Goal: Register for event/course

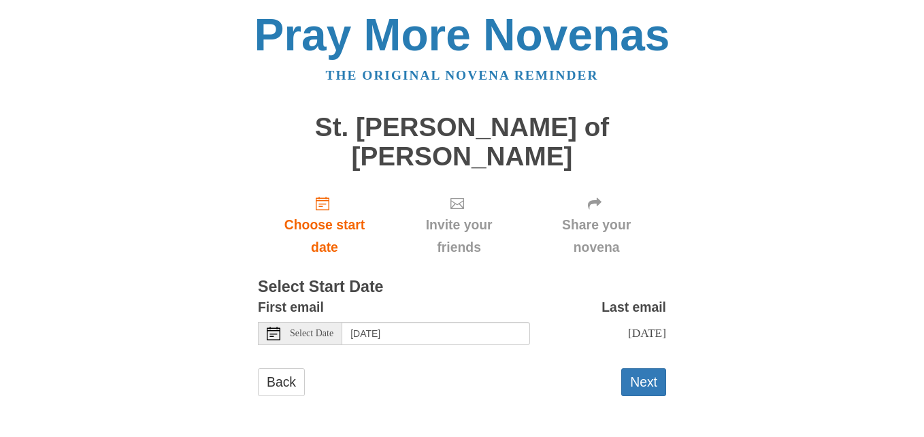
click at [335, 339] on div "Select Date" at bounding box center [300, 333] width 84 height 23
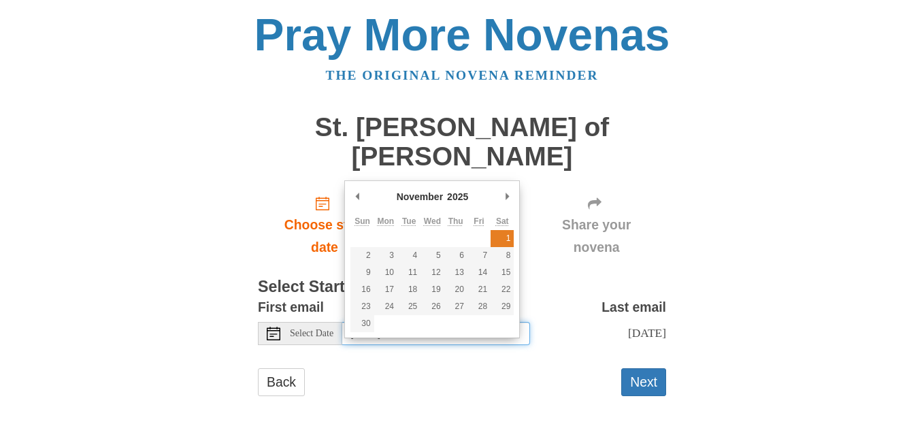
type input "[DATE]"
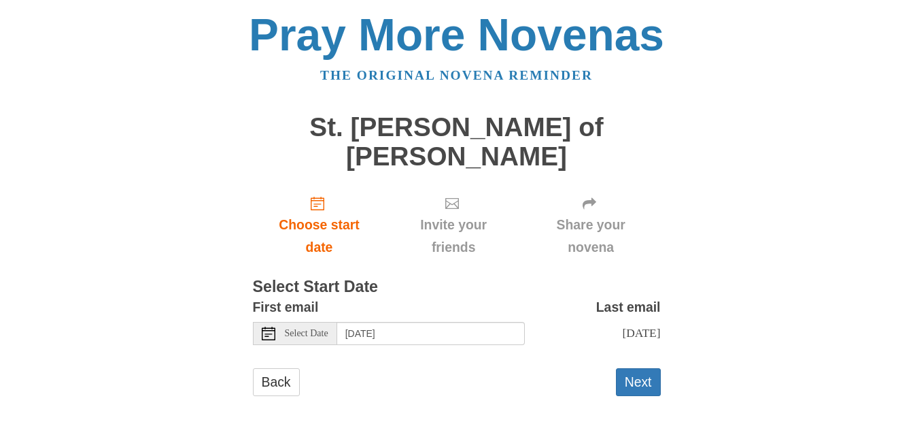
scroll to position [12, 0]
click at [638, 384] on button "Next" at bounding box center [638, 382] width 45 height 28
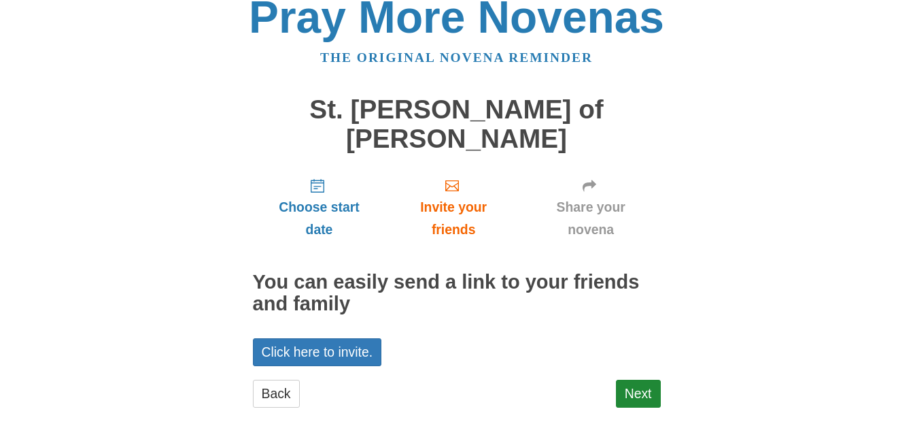
scroll to position [28, 0]
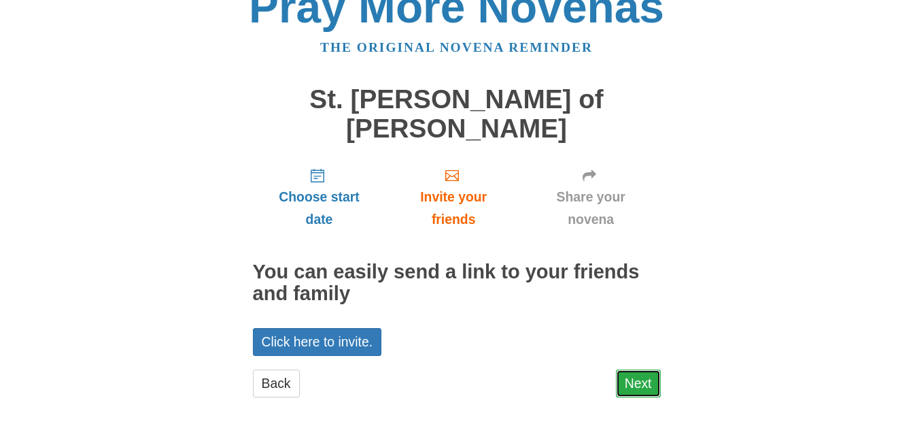
click at [634, 388] on link "Next" at bounding box center [638, 383] width 45 height 28
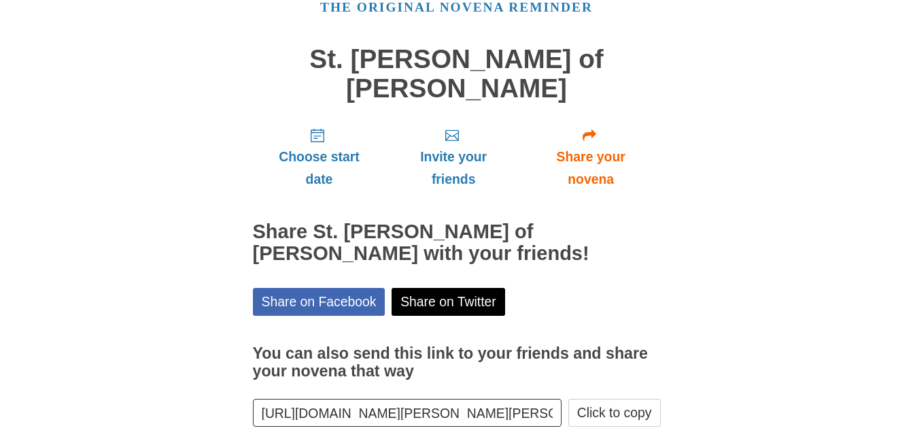
scroll to position [136, 0]
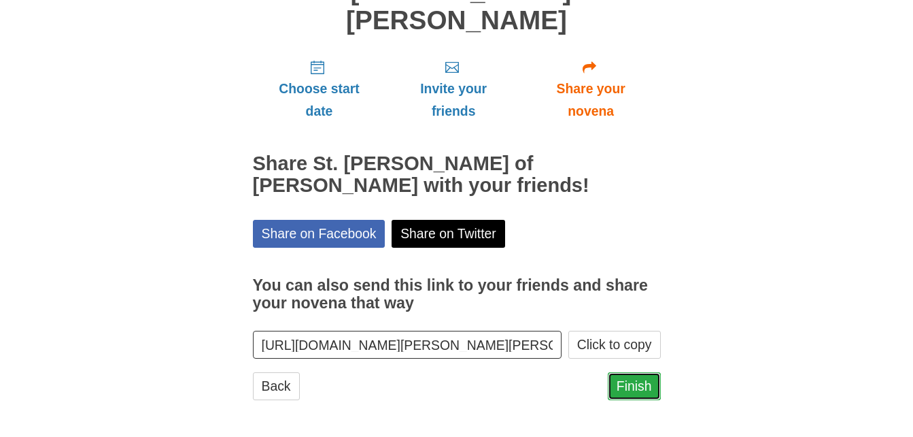
click at [649, 390] on link "Finish" at bounding box center [634, 386] width 53 height 28
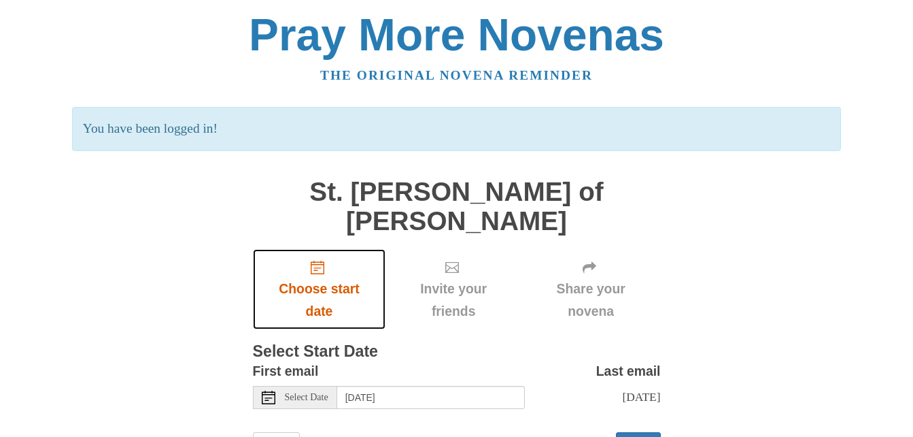
click at [320, 269] on icon "Choose start date" at bounding box center [318, 267] width 14 height 14
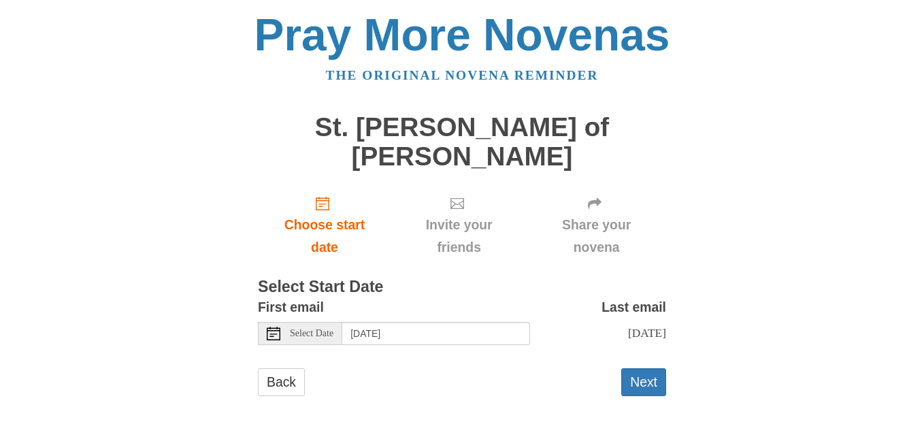
click at [271, 335] on icon at bounding box center [274, 333] width 14 height 14
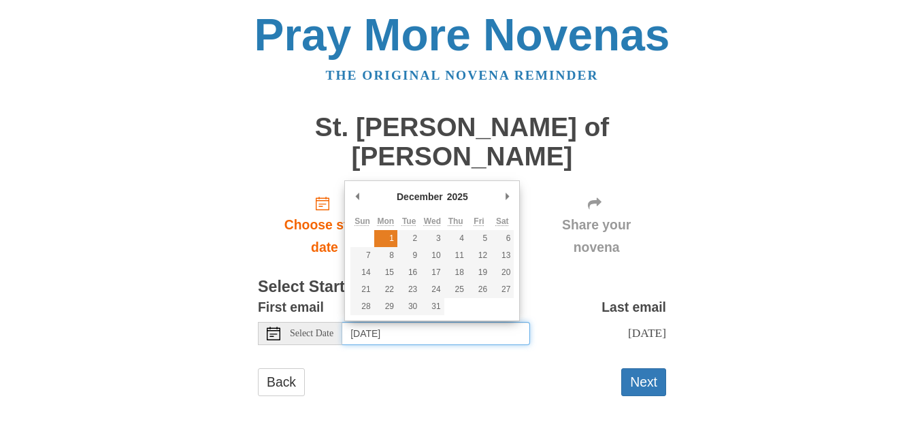
type input "[DATE]"
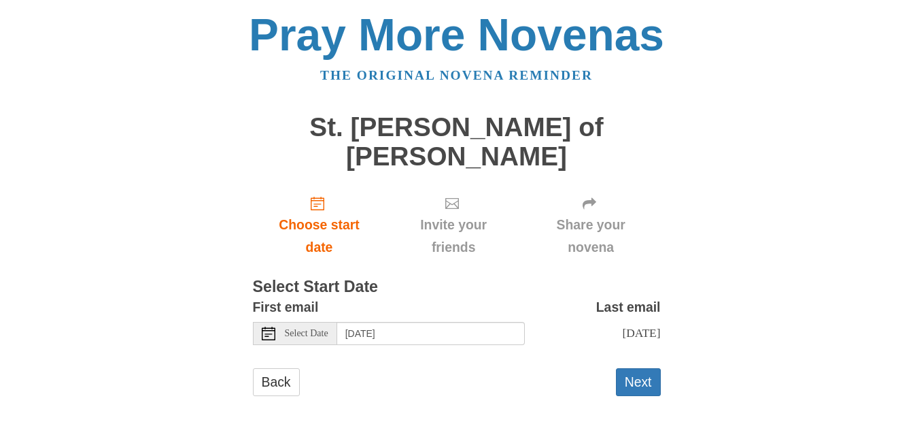
scroll to position [12, 0]
click at [643, 383] on button "Next" at bounding box center [638, 382] width 45 height 28
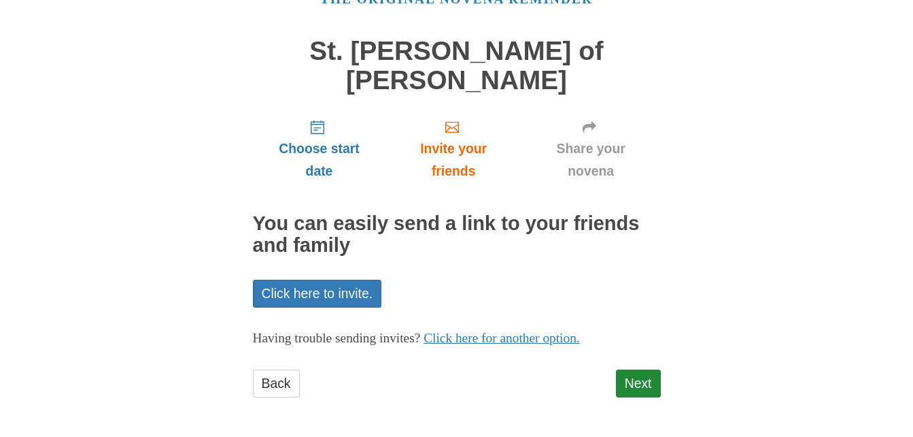
scroll to position [77, 0]
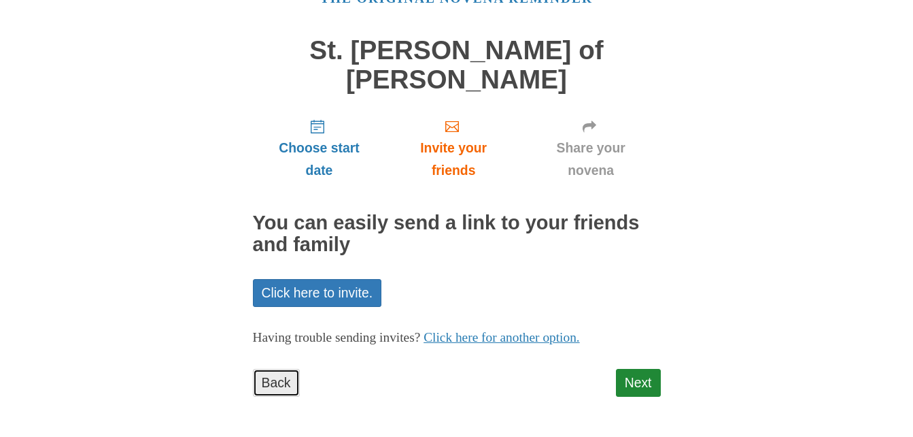
click at [282, 385] on link "Back" at bounding box center [276, 383] width 47 height 28
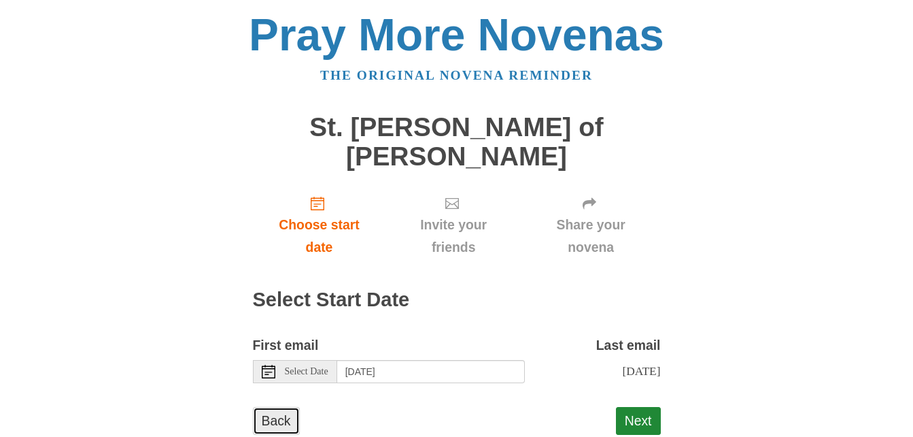
click at [283, 430] on link "Back" at bounding box center [276, 421] width 47 height 28
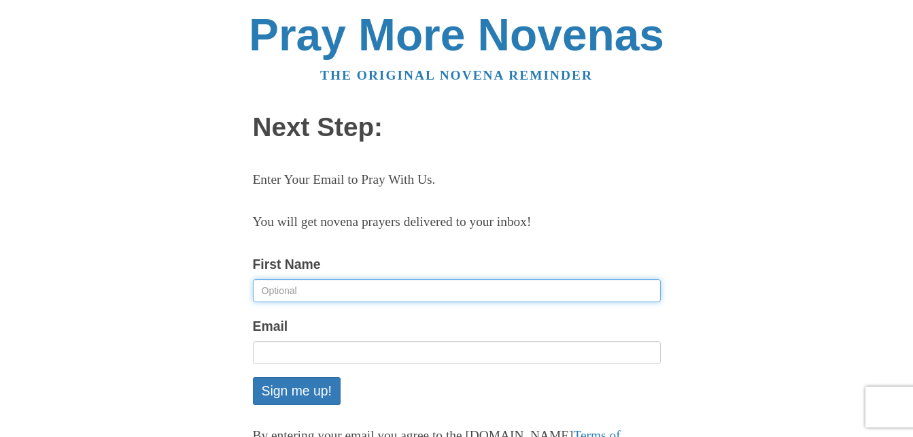
click at [305, 290] on input "First Name" at bounding box center [457, 290] width 408 height 23
type input "BERNADETTE"
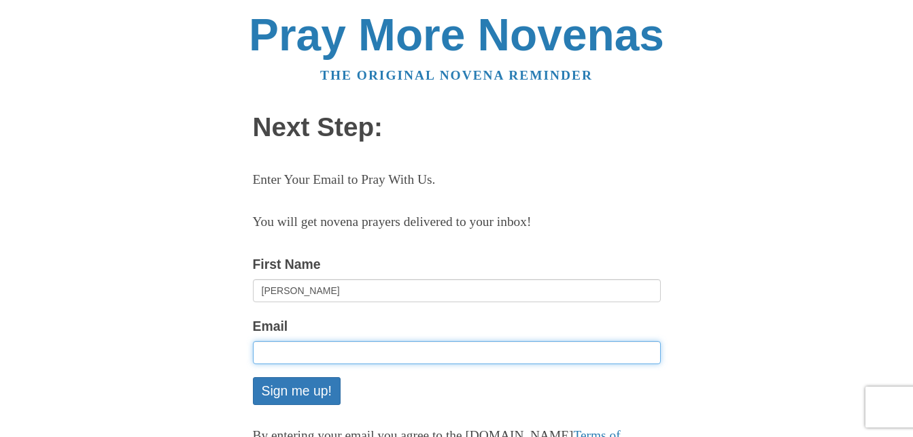
type input "btrasser0212@gmail.com"
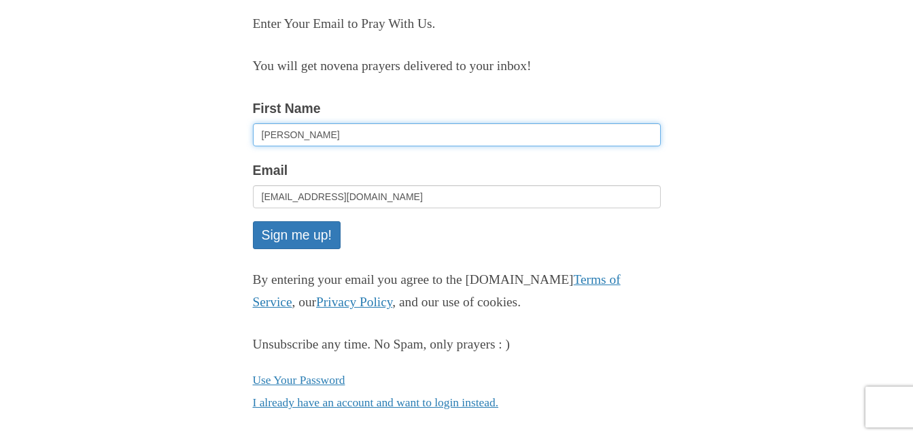
scroll to position [173, 0]
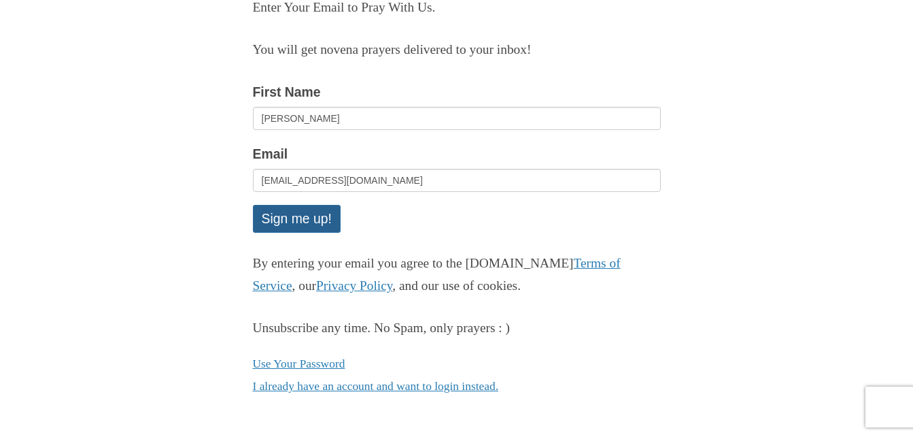
click at [311, 220] on button "Sign me up!" at bounding box center [297, 219] width 88 height 28
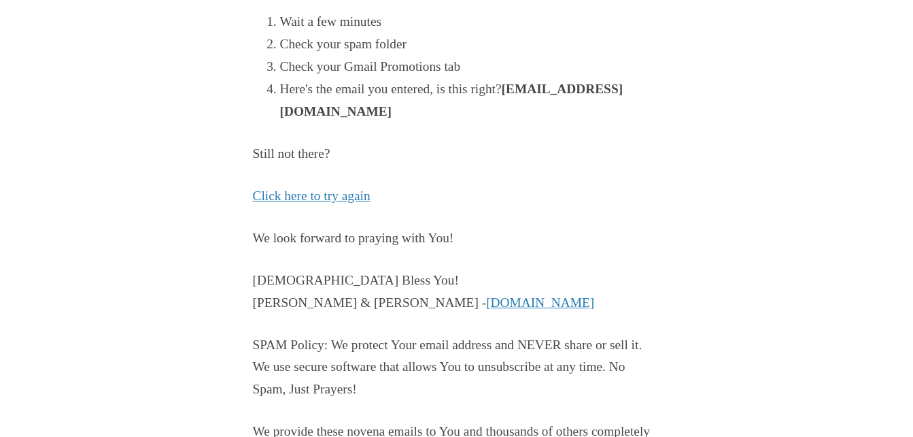
scroll to position [392, 0]
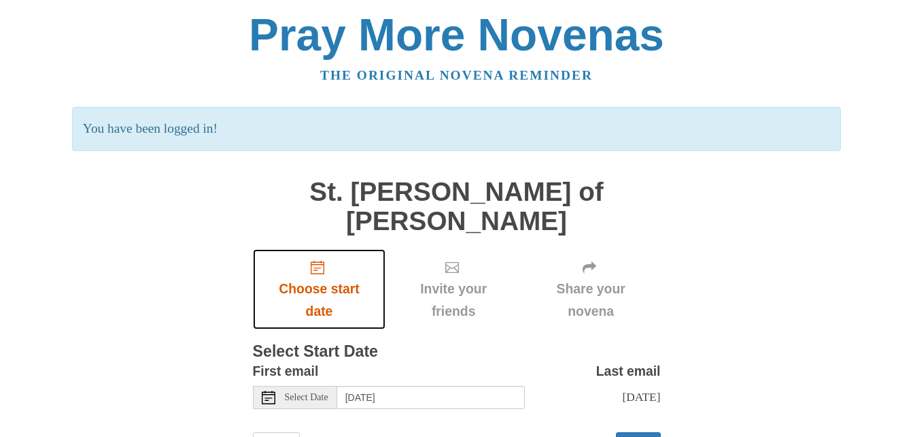
click at [318, 269] on use "Choose start date" at bounding box center [318, 267] width 14 height 14
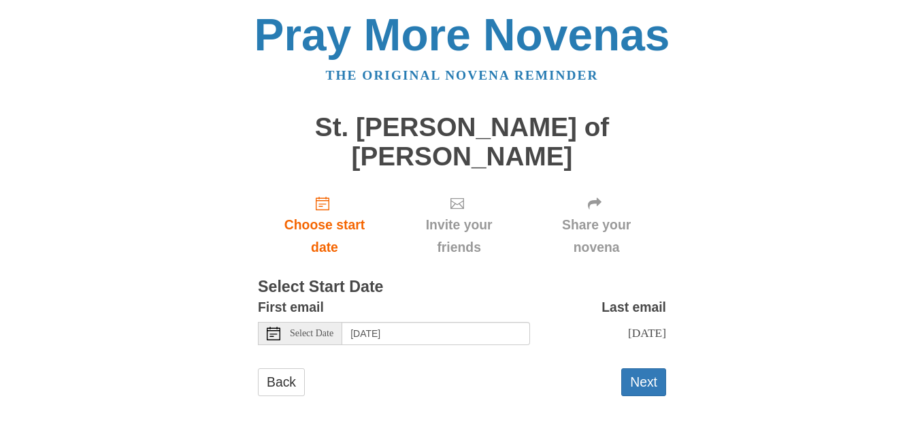
click at [271, 332] on icon at bounding box center [274, 333] width 14 height 14
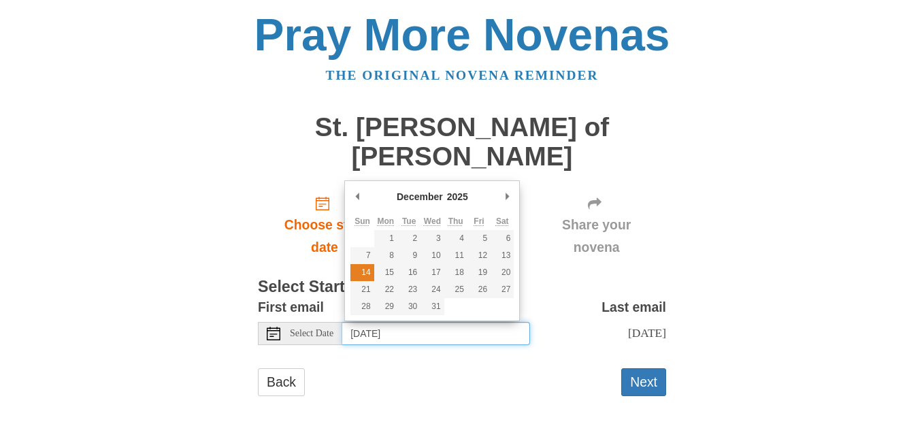
type input "Sunday, December 14th"
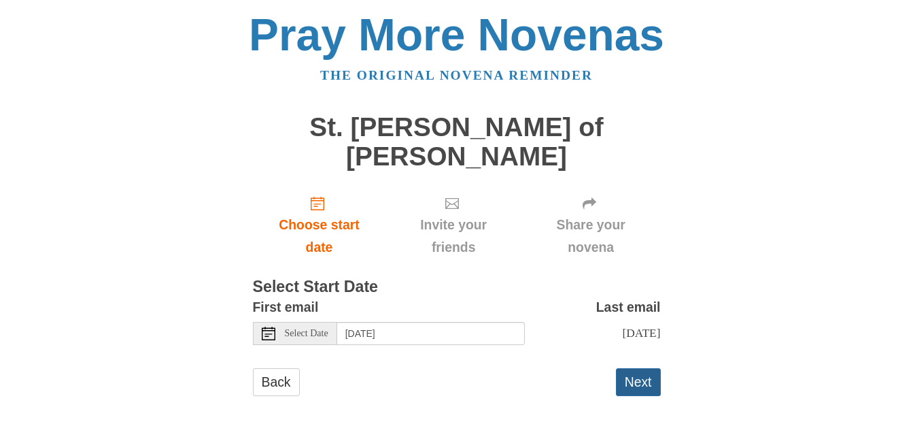
click at [645, 396] on button "Next" at bounding box center [638, 382] width 45 height 28
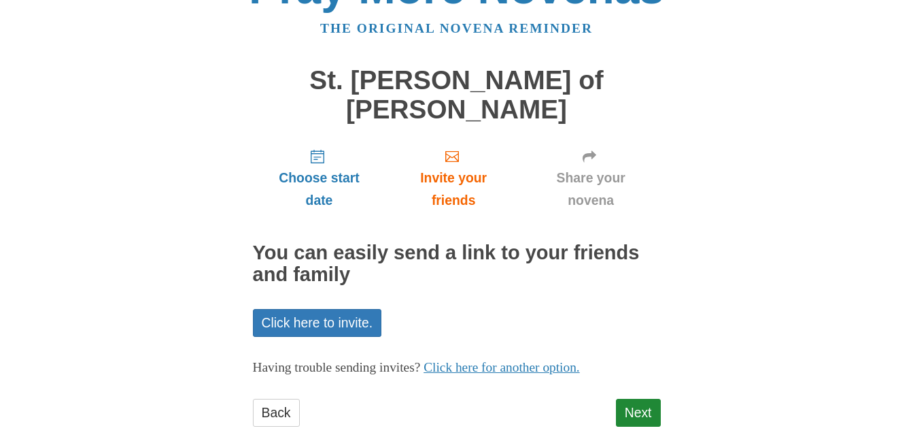
scroll to position [77, 0]
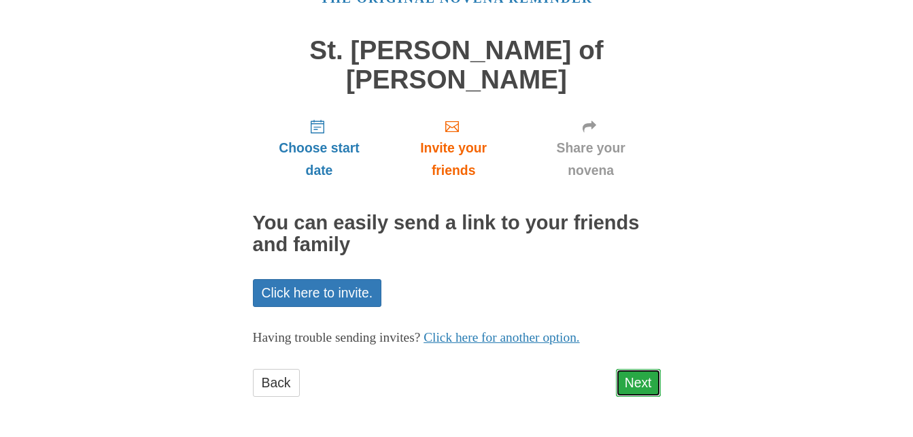
click at [649, 385] on link "Next" at bounding box center [638, 383] width 45 height 28
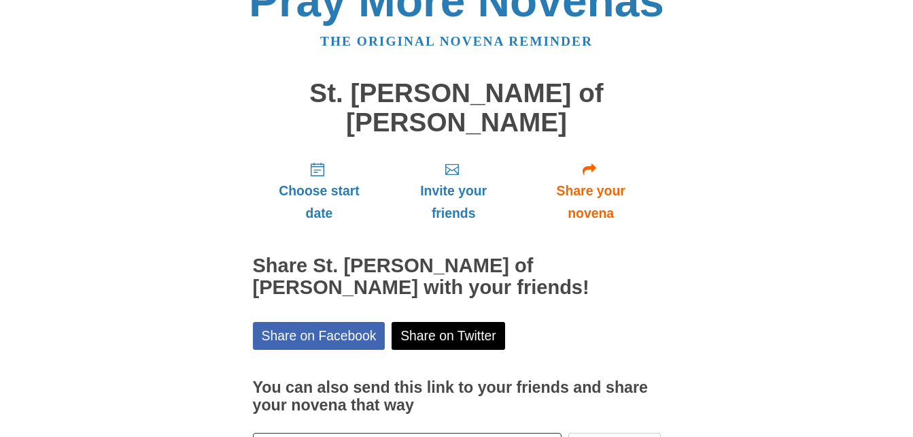
scroll to position [139, 0]
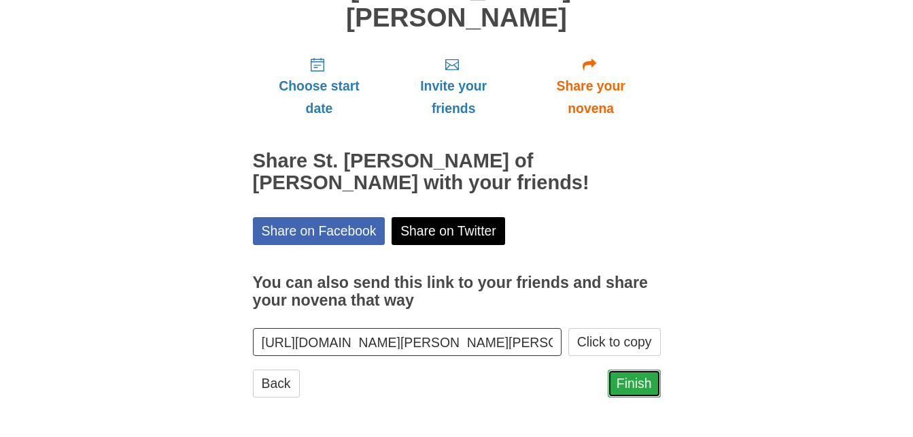
click at [646, 383] on link "Finish" at bounding box center [634, 383] width 53 height 28
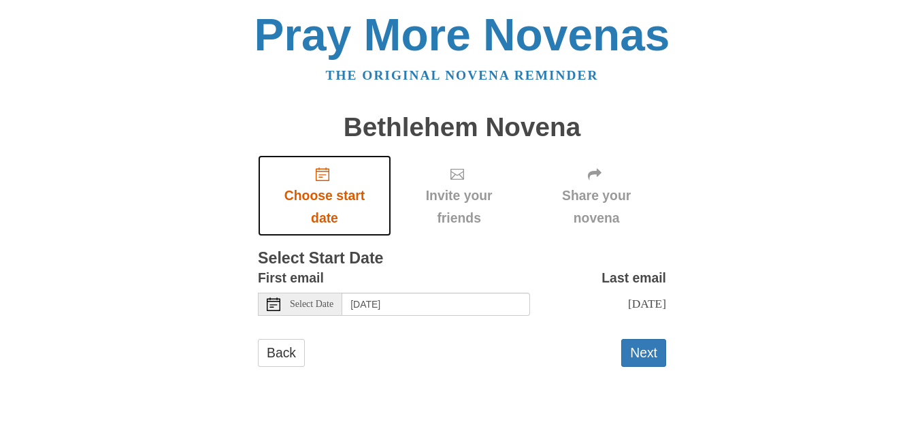
click at [324, 172] on icon "Choose start date" at bounding box center [323, 174] width 14 height 14
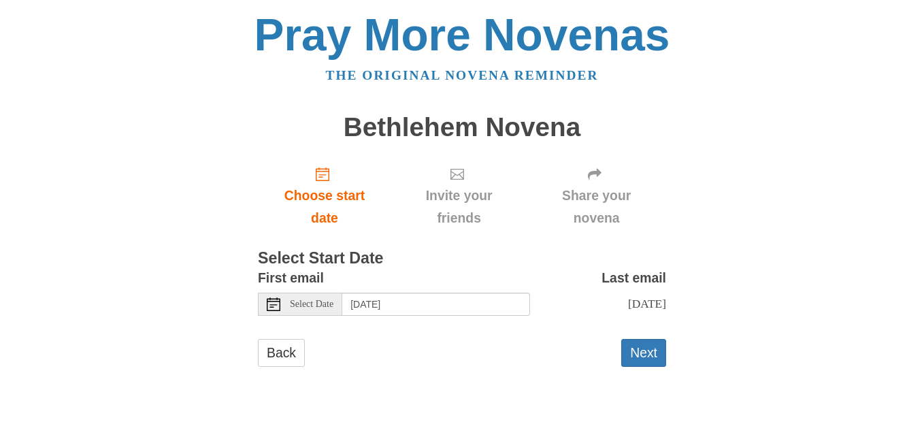
click at [322, 306] on span "Select Date" at bounding box center [312, 304] width 44 height 10
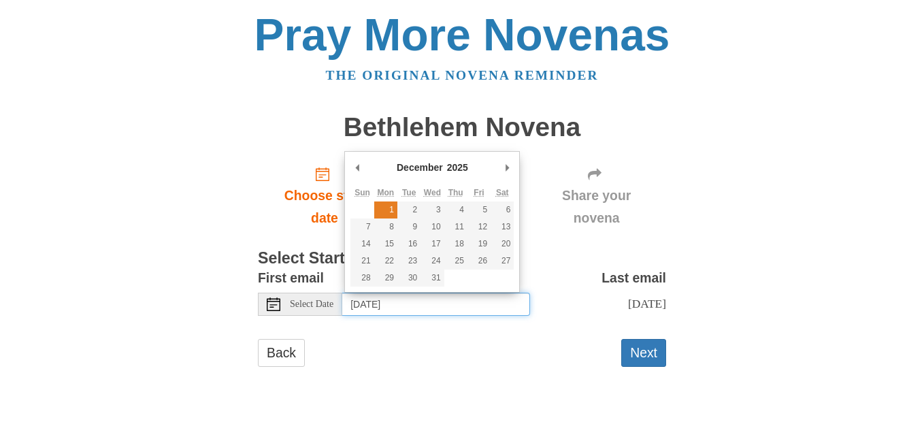
type input "Monday, December 1st"
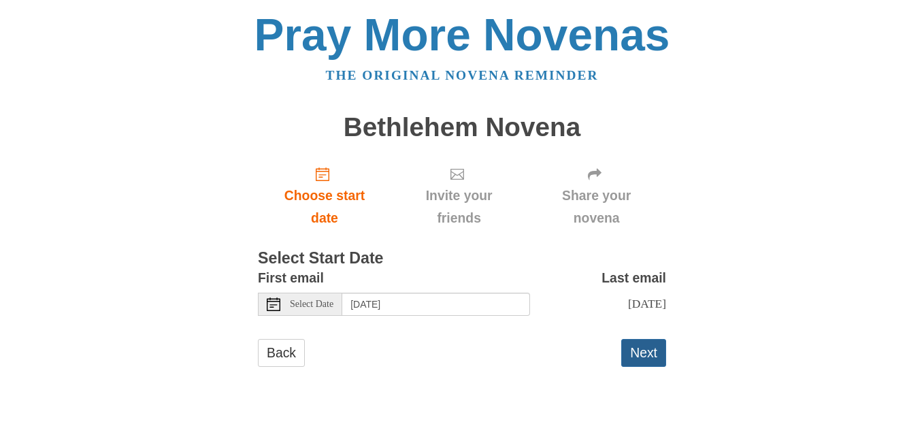
click at [645, 362] on button "Next" at bounding box center [643, 353] width 45 height 28
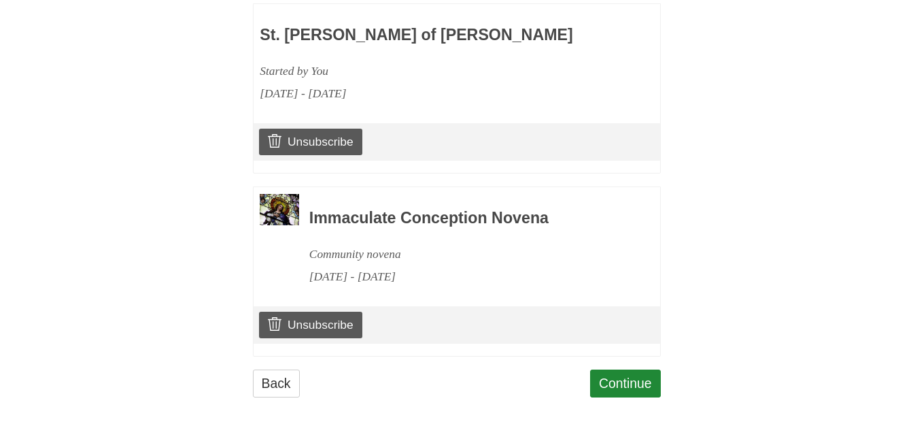
scroll to position [669, 0]
click at [637, 384] on link "Continue" at bounding box center [625, 383] width 71 height 28
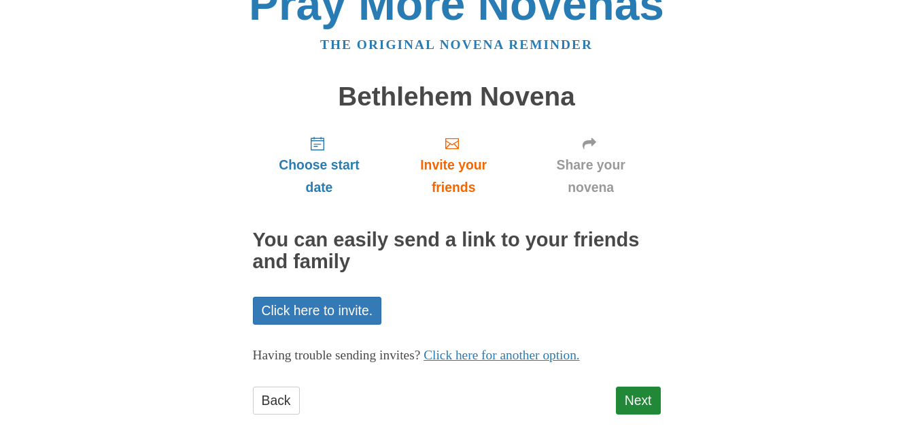
scroll to position [48, 0]
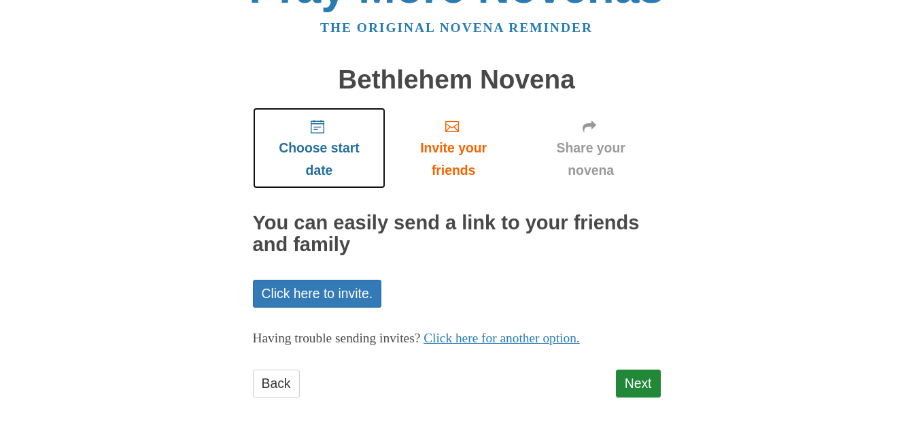
click at [318, 129] on icon "Choose start date" at bounding box center [318, 127] width 14 height 14
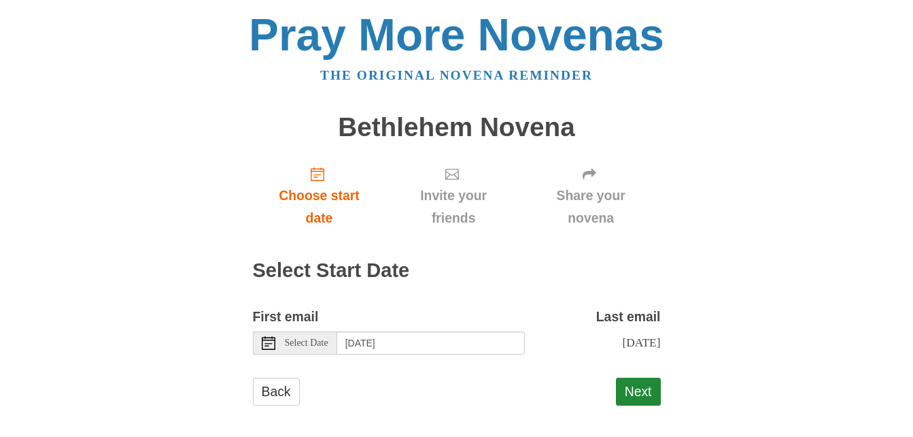
scroll to position [21, 0]
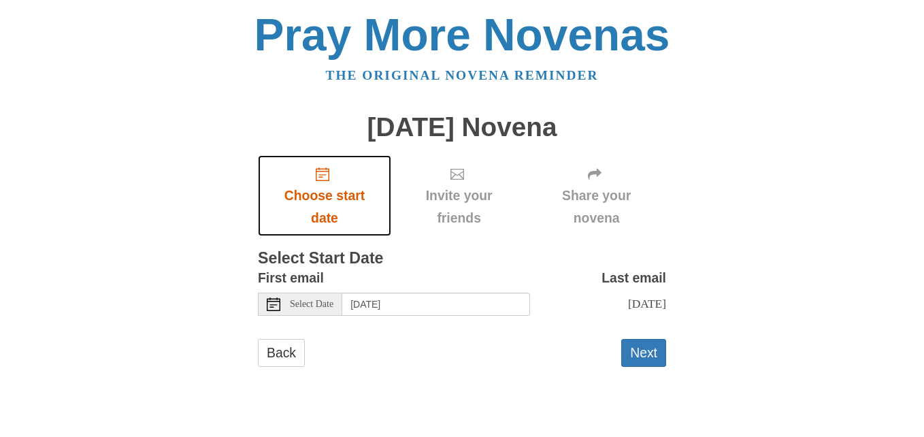
click at [317, 175] on icon "Choose start date" at bounding box center [323, 174] width 14 height 14
click at [329, 197] on span "Choose start date" at bounding box center [324, 206] width 106 height 45
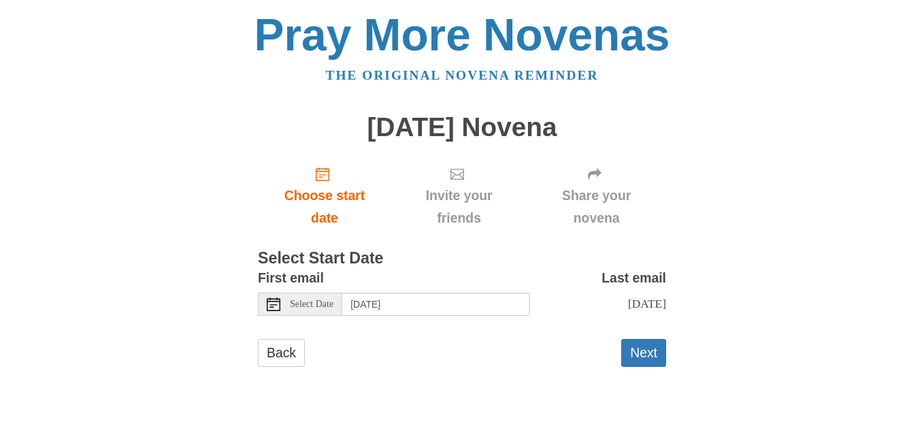
click at [266, 307] on div "Select Date" at bounding box center [300, 303] width 84 height 23
click at [271, 301] on use at bounding box center [274, 304] width 14 height 14
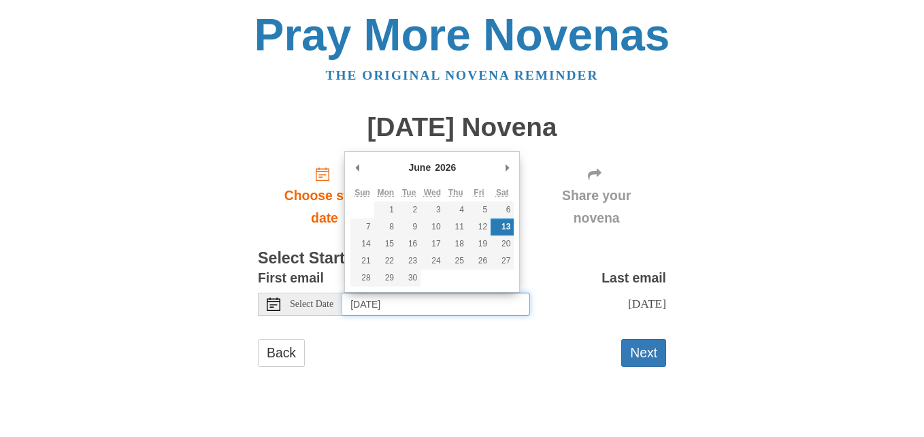
click at [453, 304] on input "Saturday, June 13th" at bounding box center [436, 303] width 188 height 23
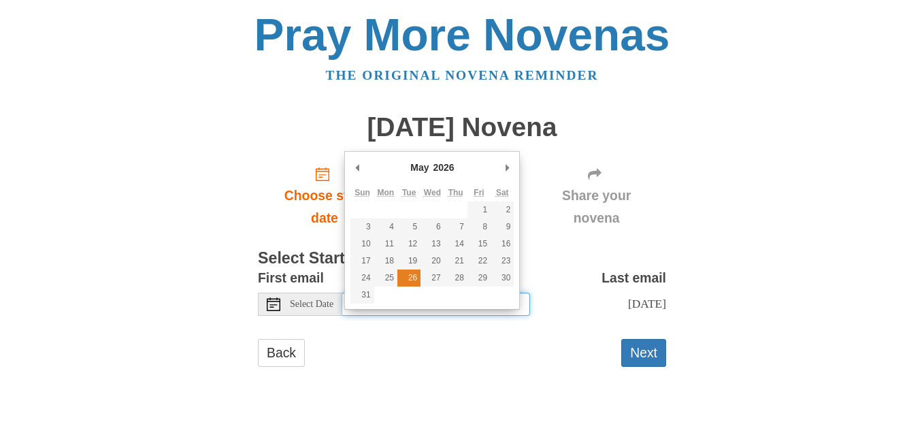
type input "Tuesday, May 26th"
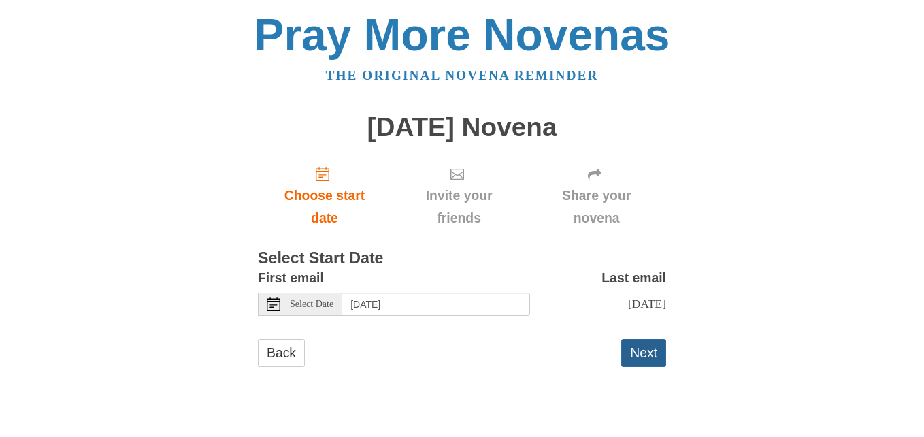
click at [648, 352] on button "Next" at bounding box center [643, 353] width 45 height 28
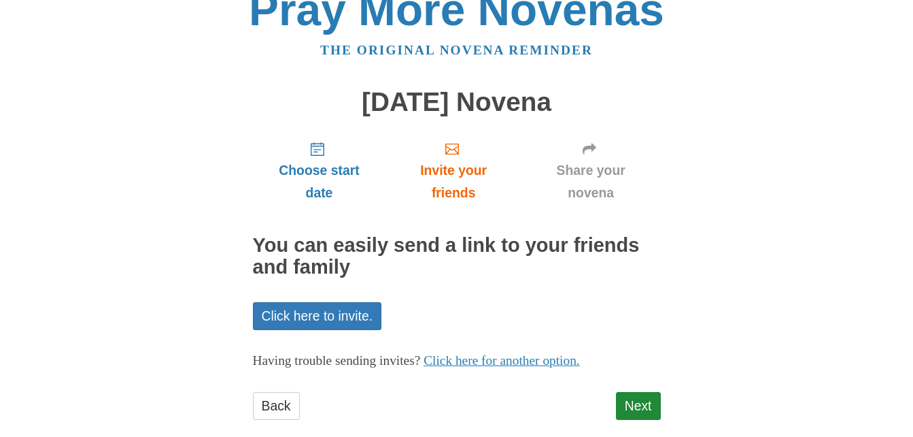
scroll to position [48, 0]
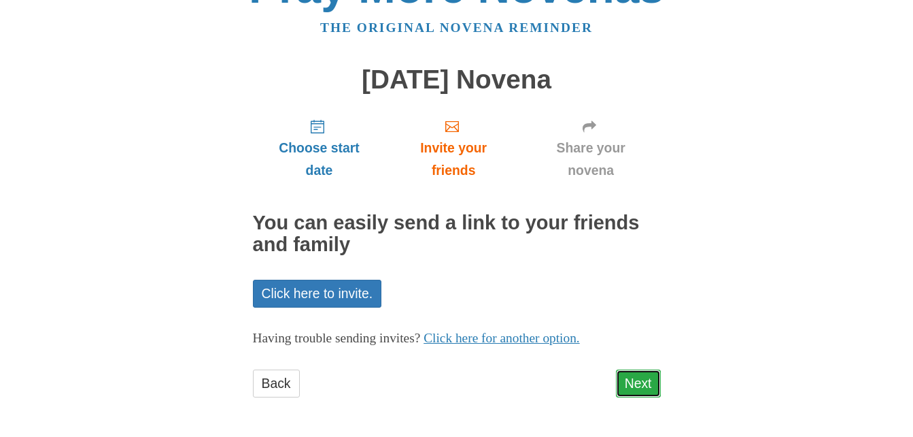
click at [641, 382] on link "Next" at bounding box center [638, 383] width 45 height 28
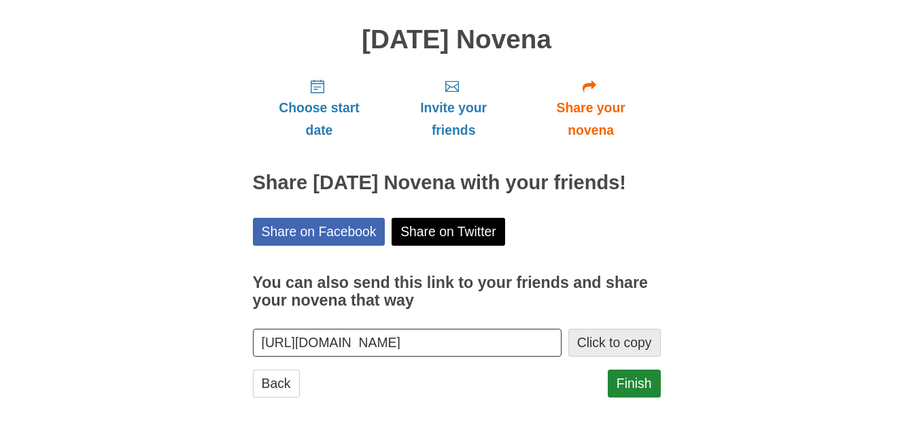
scroll to position [109, 0]
click at [639, 383] on link "Finish" at bounding box center [634, 383] width 53 height 28
